Goal: Task Accomplishment & Management: Manage account settings

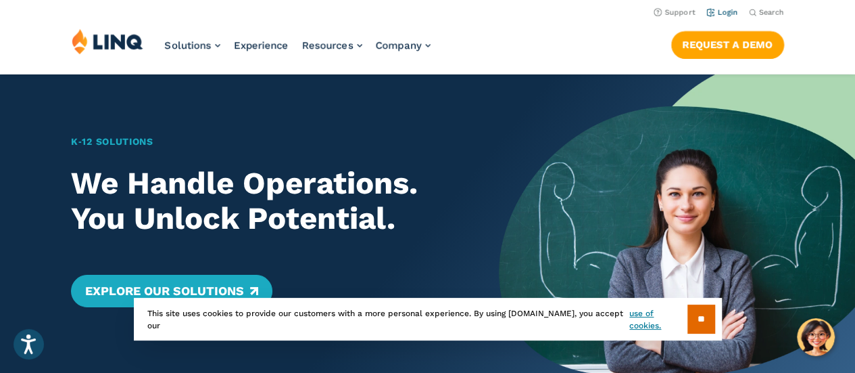
click at [730, 12] on link "Login" at bounding box center [723, 12] width 32 height 9
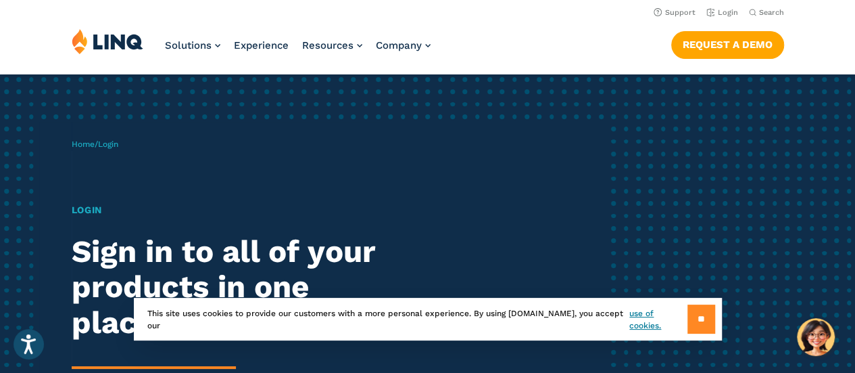
click at [694, 323] on input "**" at bounding box center [702, 318] width 28 height 29
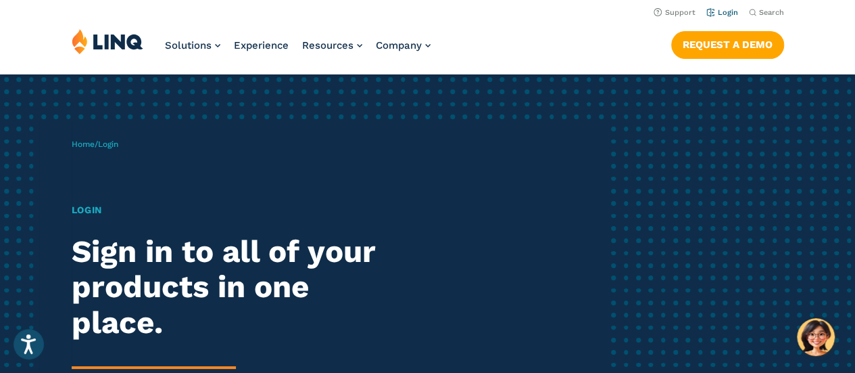
click at [728, 10] on link "Login" at bounding box center [723, 12] width 32 height 9
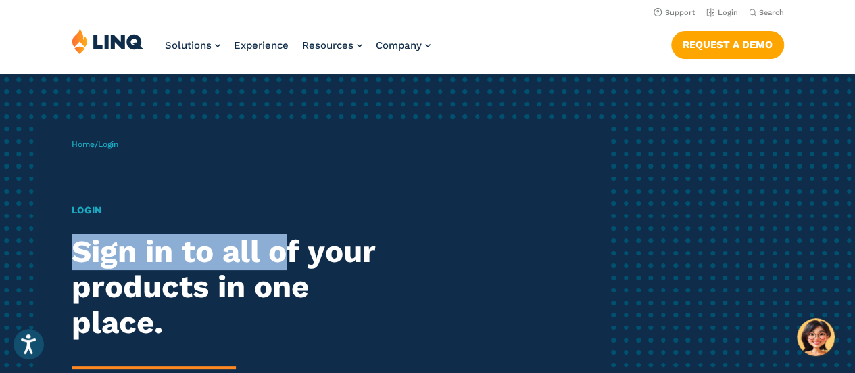
drag, startPoint x: 288, startPoint y: 237, endPoint x: 419, endPoint y: 120, distance: 176.2
click at [419, 120] on div "Home / Login Login Sign in to all of your products in one place. LINQ brings to…" at bounding box center [427, 311] width 855 height 475
click at [725, 11] on link "Login" at bounding box center [723, 12] width 32 height 9
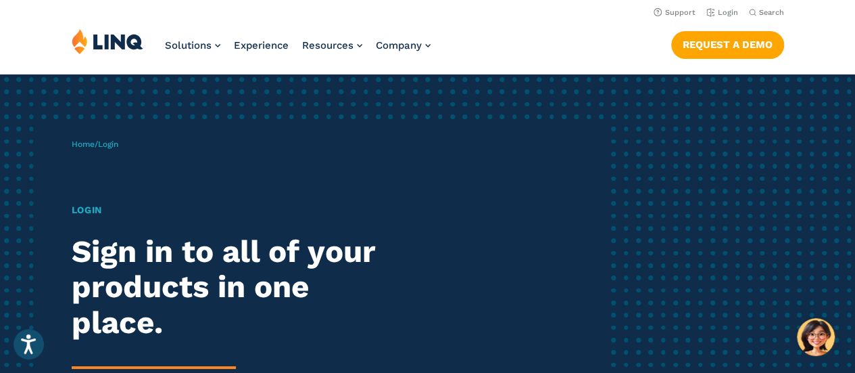
click at [118, 41] on img at bounding box center [108, 41] width 72 height 26
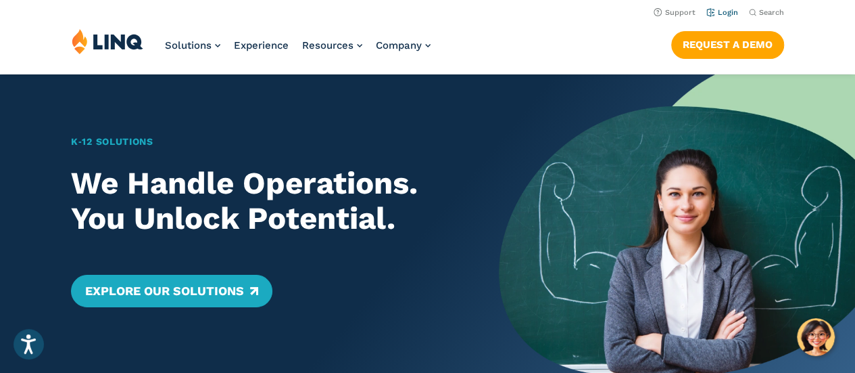
click at [724, 11] on link "Login" at bounding box center [723, 12] width 32 height 9
